Goal: Information Seeking & Learning: Learn about a topic

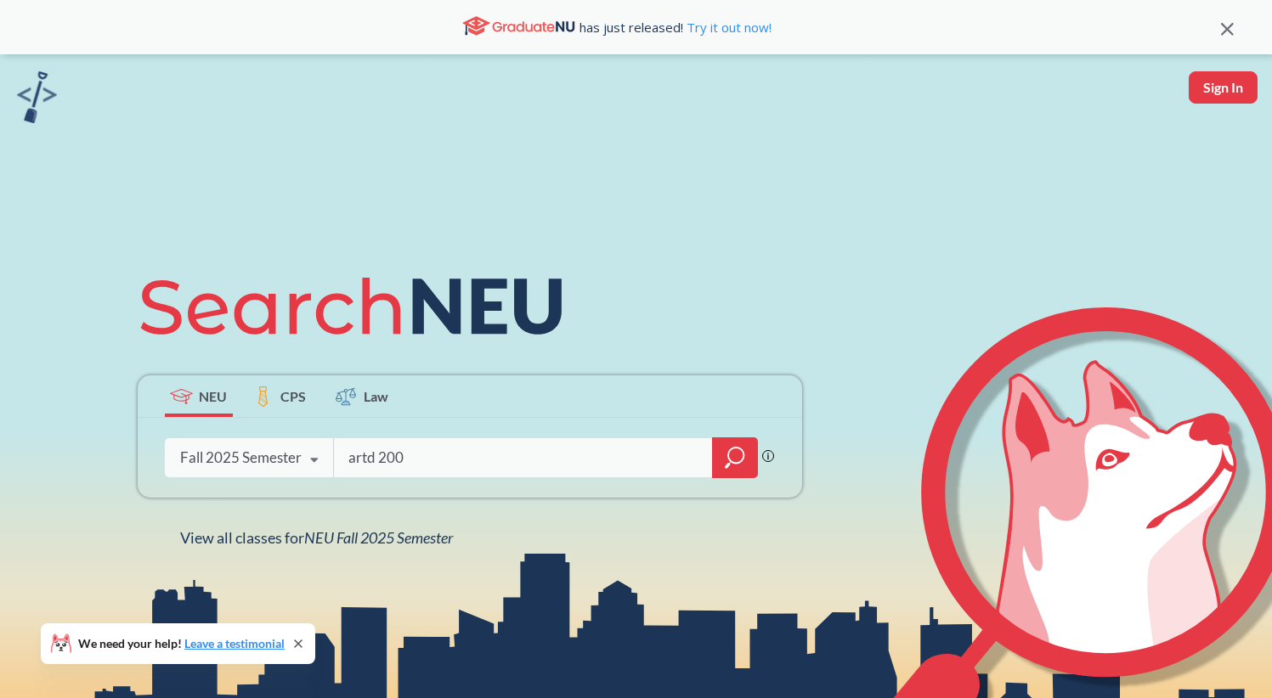
type input "artd 2000"
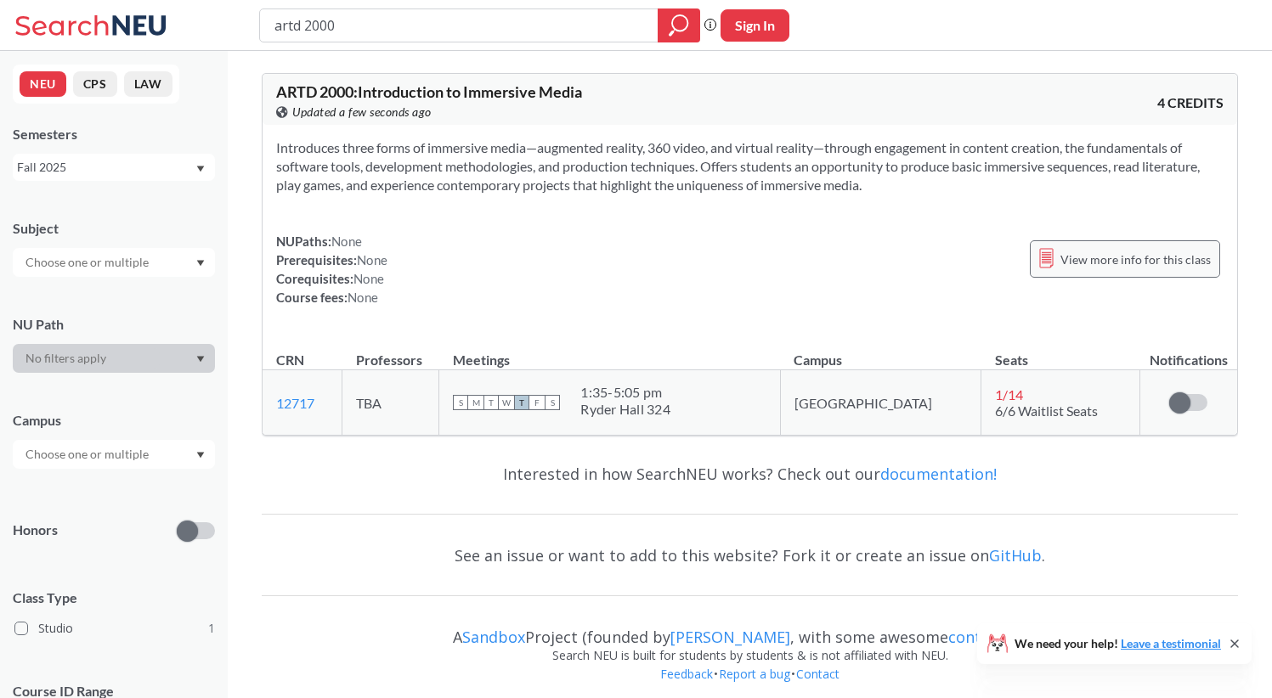
click at [1075, 267] on span "View more info for this class" at bounding box center [1135, 259] width 150 height 21
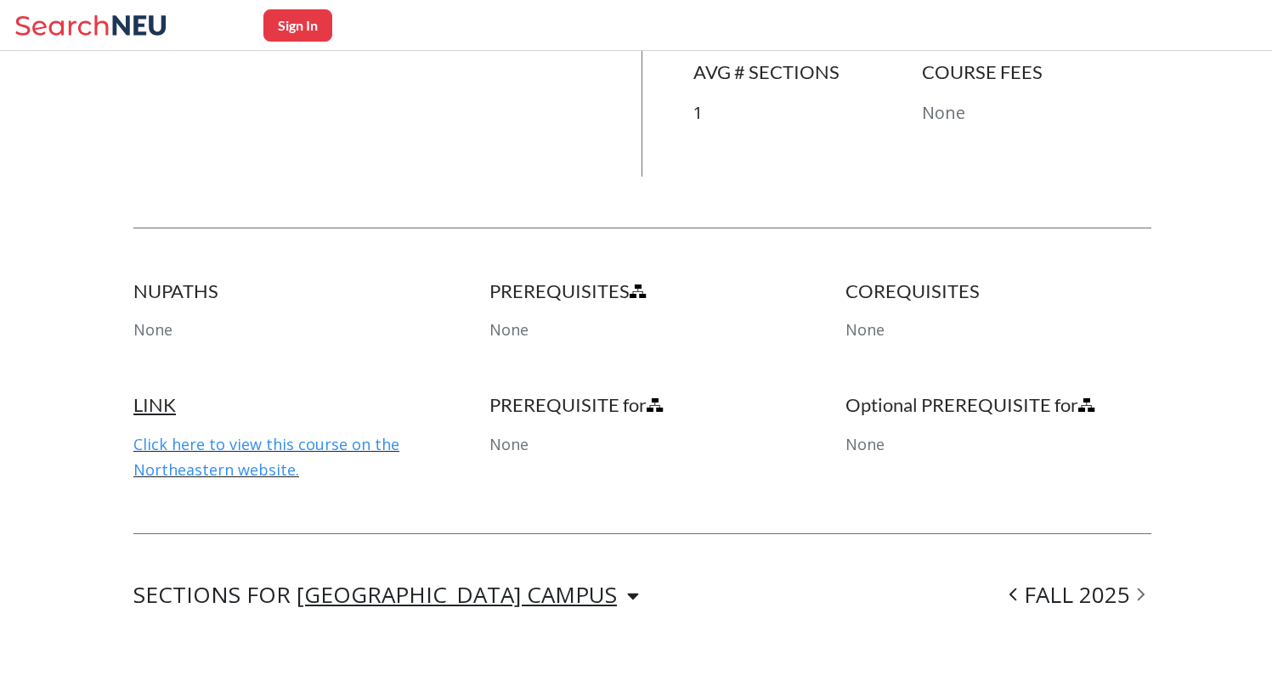
scroll to position [698, 0]
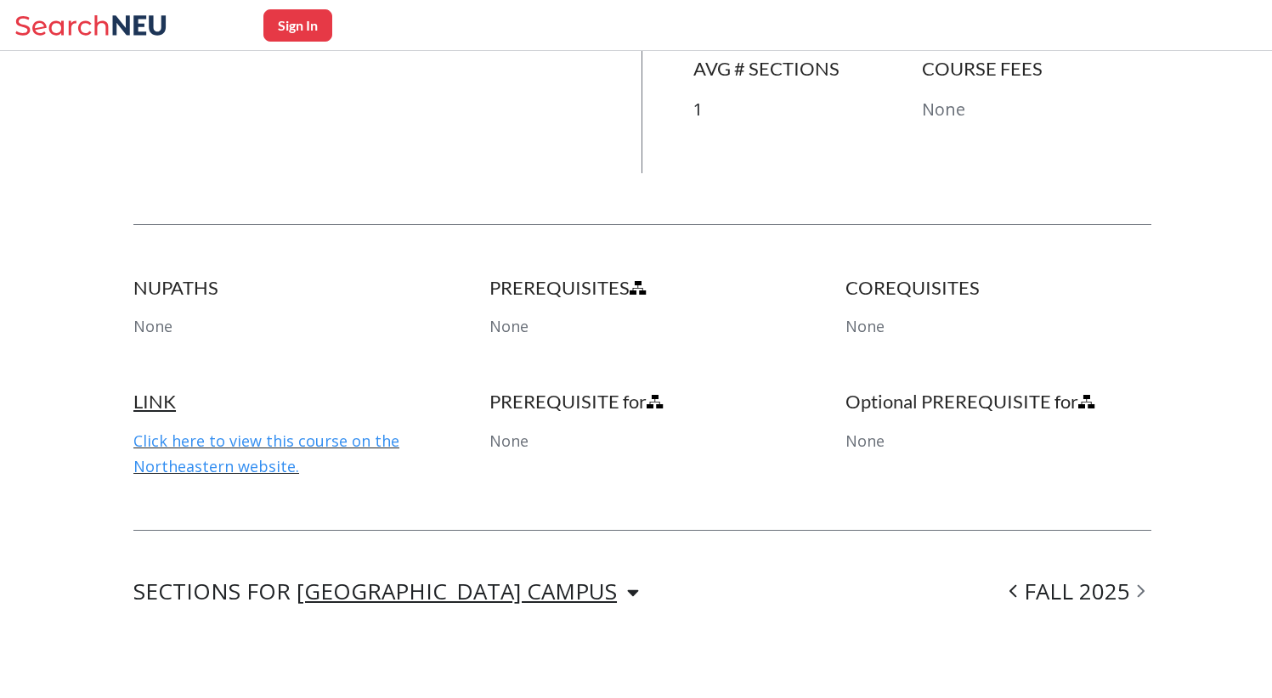
click at [339, 451] on div "LINK Click here to view this course on the Northeastern website." at bounding box center [285, 434] width 305 height 88
click at [339, 446] on link "Click here to view this course on the Northeastern website." at bounding box center [266, 454] width 266 height 46
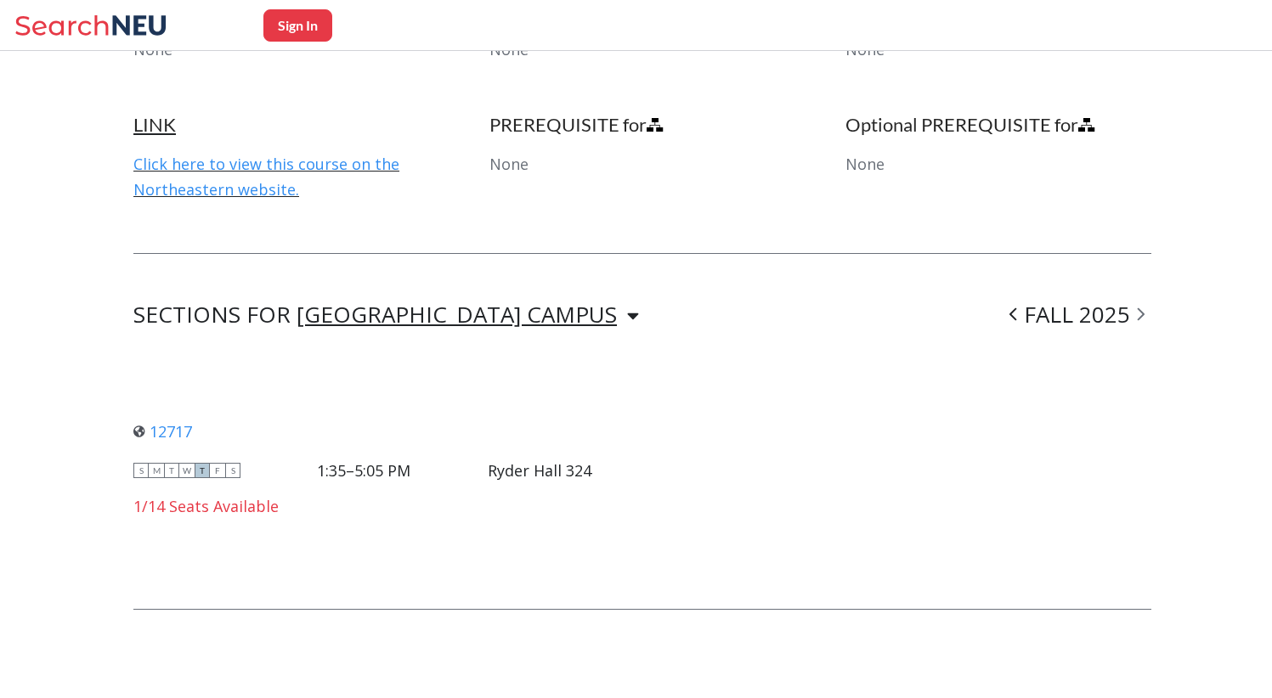
scroll to position [987, 0]
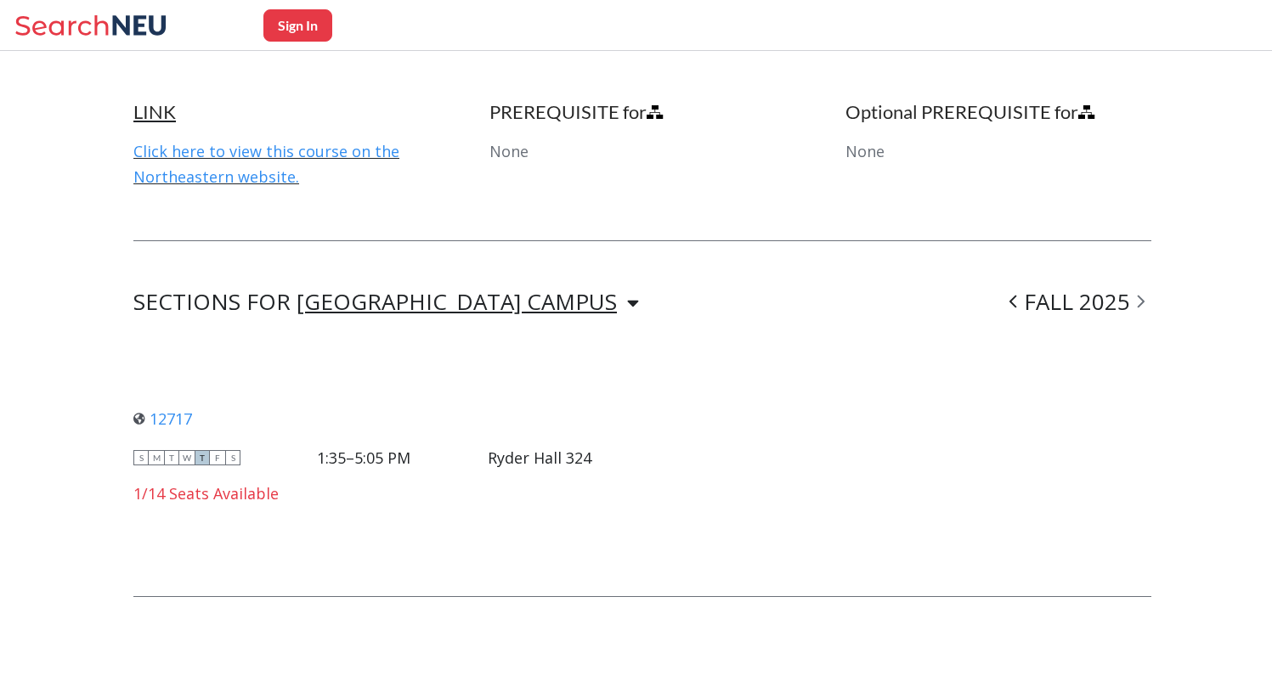
click at [197, 428] on div "12717 View this section on Banner. S M T W T F S 1:35–5:05 PM Ryder Hall 324 1/…" at bounding box center [362, 454] width 458 height 131
click at [196, 414] on div "12717 View this section on Banner." at bounding box center [362, 419] width 458 height 19
click at [183, 415] on link "12717" at bounding box center [162, 419] width 59 height 20
click at [459, 304] on div "[GEOGRAPHIC_DATA] CAMPUS" at bounding box center [457, 301] width 320 height 19
